Goal: Information Seeking & Learning: Learn about a topic

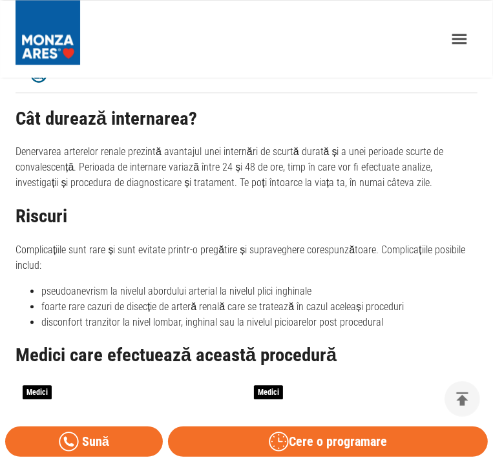
scroll to position [1551, 0]
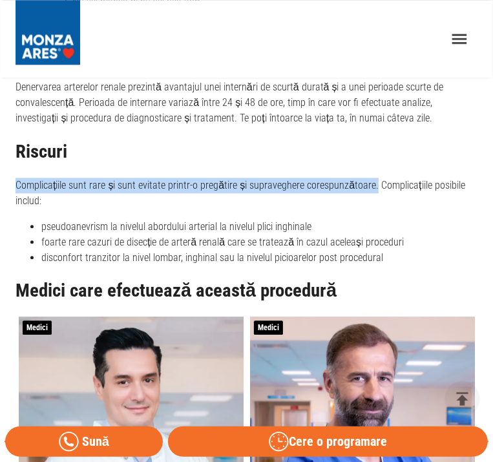
drag, startPoint x: 16, startPoint y: 167, endPoint x: 370, endPoint y: 173, distance: 354.1
click at [370, 178] on p "Complicațiile sunt rare și sunt evitate printr-o pregătire și supraveghere core…" at bounding box center [247, 193] width 462 height 31
copy p "Complicațiile sunt rare și sunt evitate printr-o pregătire și supraveghere core…"
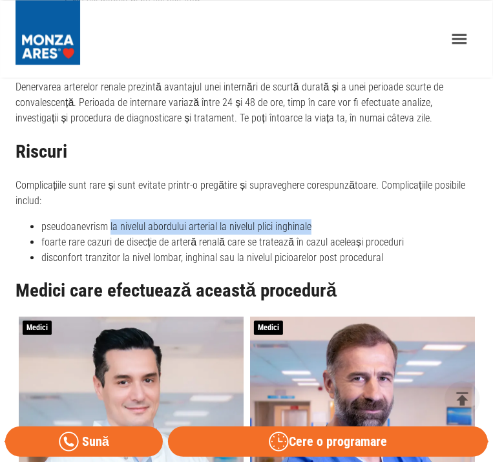
drag, startPoint x: 110, startPoint y: 209, endPoint x: 313, endPoint y: 210, distance: 202.9
click at [313, 219] on li "pseudoanevrism la nivelul abordului arterial la nivelul plici inghinale" at bounding box center [259, 227] width 436 height 16
copy li "la nivelul abordului arterial la nivelul plici inghinale"
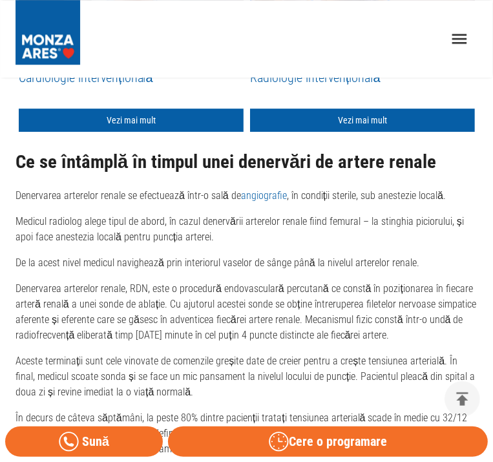
scroll to position [2003, 0]
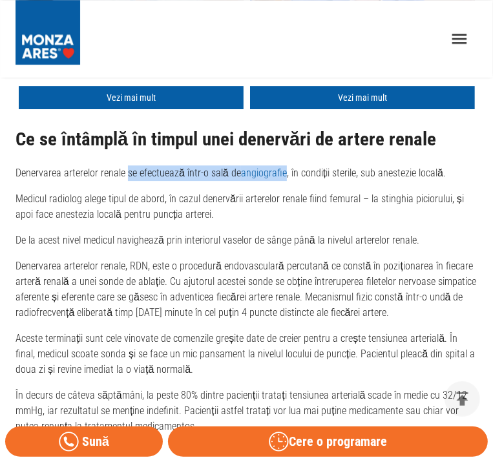
drag, startPoint x: 127, startPoint y: 154, endPoint x: 283, endPoint y: 154, distance: 155.7
click at [283, 165] on p "Denervarea arterelor renale se efectuează într-o sală de angiografie , în condi…" at bounding box center [247, 173] width 462 height 16
copy p "se efectuează într-o sală de angiografie"
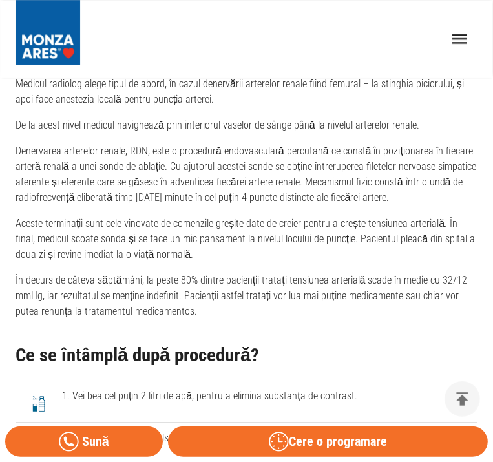
scroll to position [2132, 0]
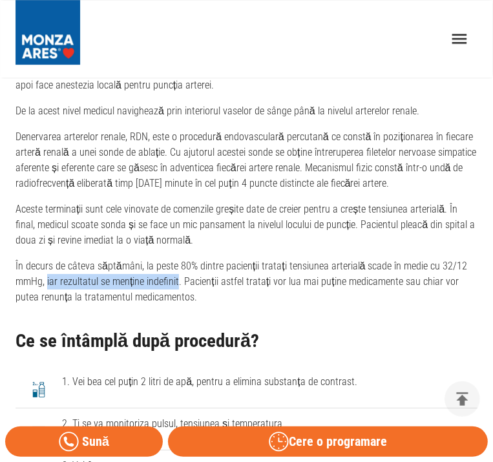
drag, startPoint x: 47, startPoint y: 264, endPoint x: 178, endPoint y: 266, distance: 131.8
click at [178, 266] on p "În decurs de câteva săptămâni, la peste 80% dintre pacienții tratați tensiunea …" at bounding box center [247, 281] width 462 height 47
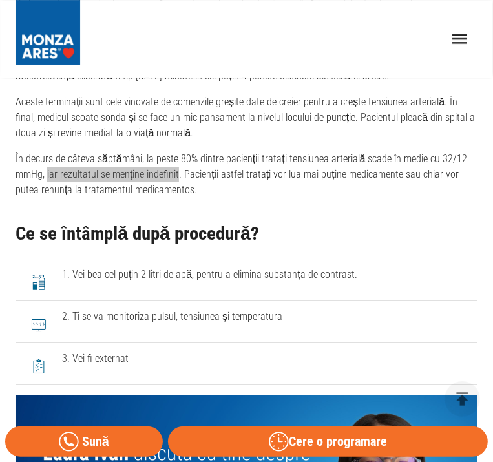
scroll to position [2197, 0]
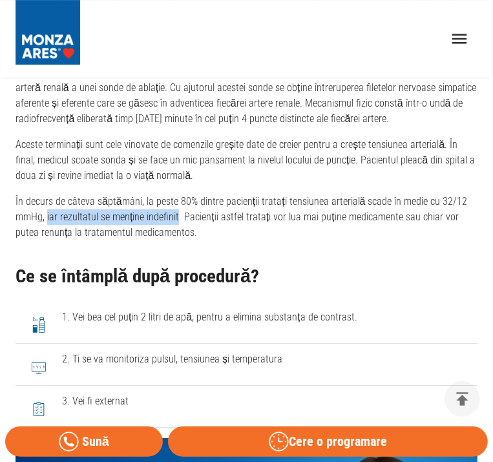
click at [165, 207] on p "În decurs de câteva săptămâni, la peste 80% dintre pacienții tratați tensiunea …" at bounding box center [247, 217] width 462 height 47
drag, startPoint x: 179, startPoint y: 200, endPoint x: 47, endPoint y: 202, distance: 132.5
click at [47, 202] on p "În decurs de câteva săptămâni, la peste 80% dintre pacienții tratați tensiunea …" at bounding box center [247, 217] width 462 height 47
copy p "iar rezultatul se menține indefinit."
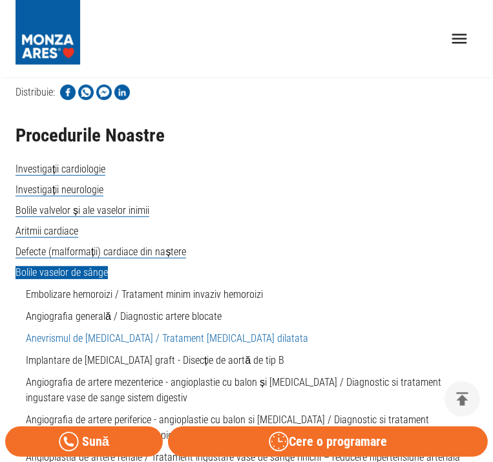
scroll to position [2843, 0]
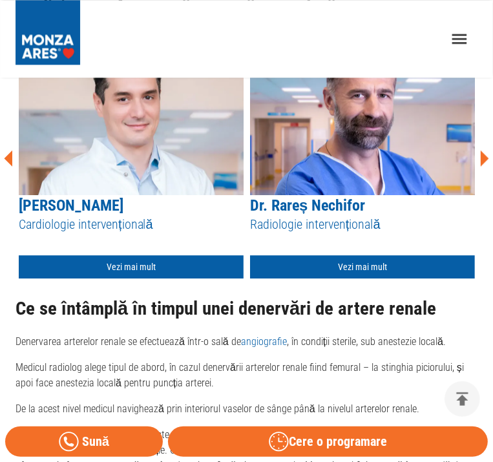
scroll to position [1818, 0]
